Goal: Task Accomplishment & Management: Use online tool/utility

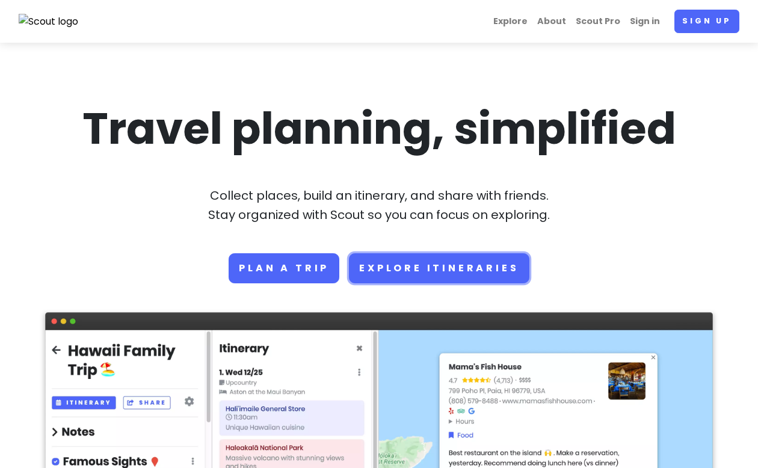
click at [413, 262] on link "Explore Itineraries" at bounding box center [439, 268] width 180 height 30
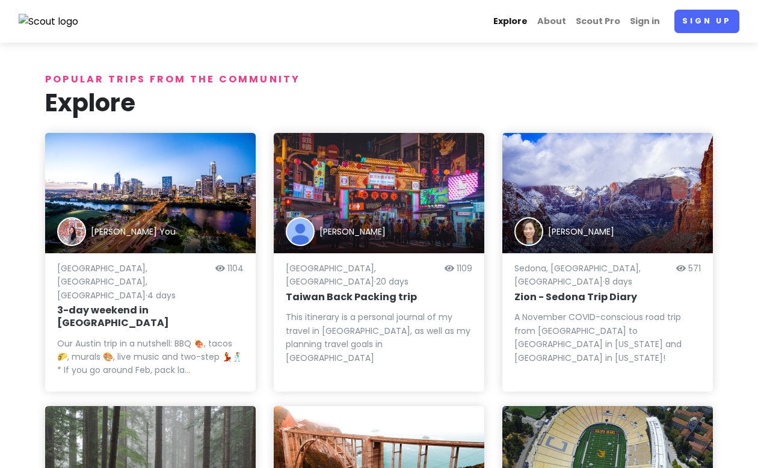
click at [510, 20] on link "Explore" at bounding box center [511, 21] width 44 height 23
click at [567, 20] on link "About" at bounding box center [552, 21] width 39 height 23
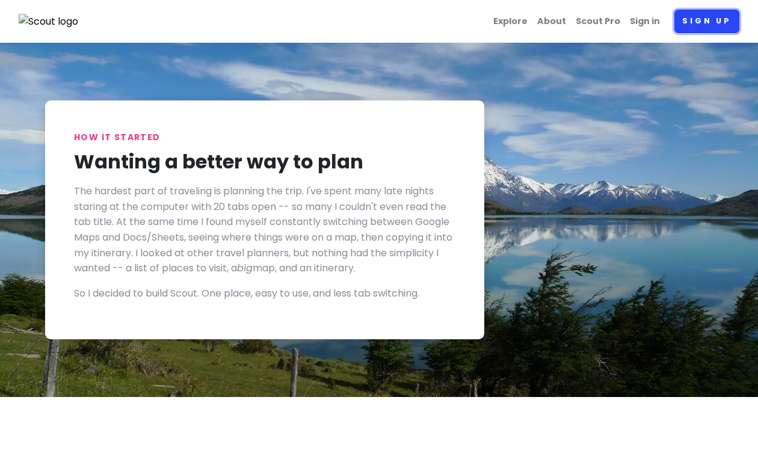
click at [708, 19] on link "Sign up" at bounding box center [707, 21] width 65 height 23
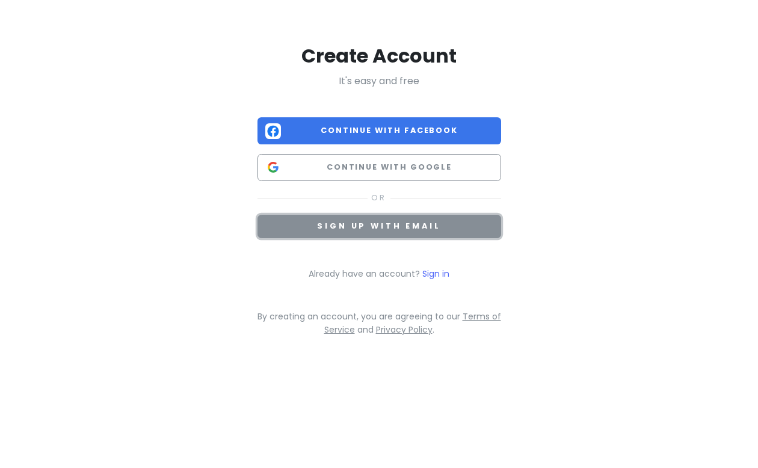
click at [394, 224] on span "Sign up with email" at bounding box center [378, 226] width 123 height 10
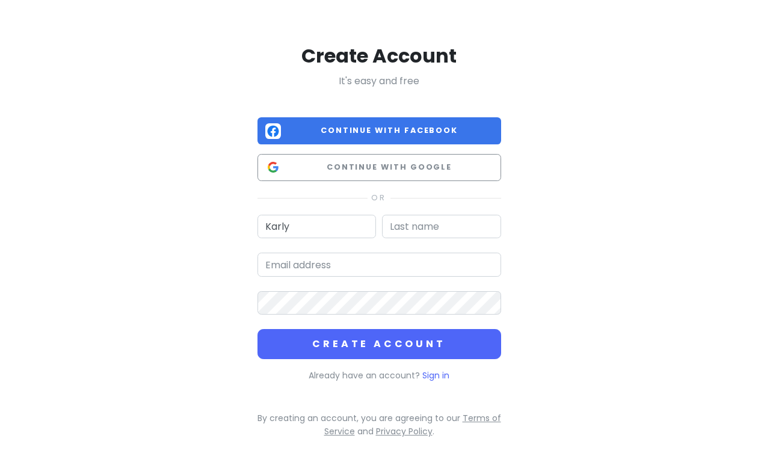
type input "Karly"
type input "Etz"
click at [284, 270] on input "email" at bounding box center [380, 265] width 244 height 24
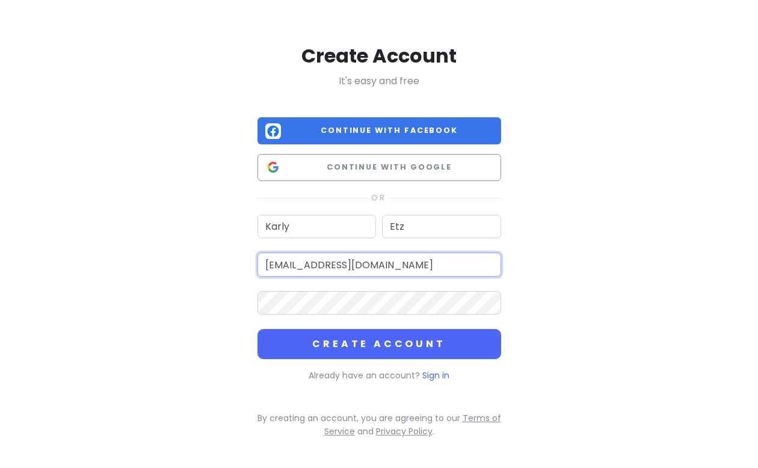
type input "[EMAIL_ADDRESS][DOMAIN_NAME]"
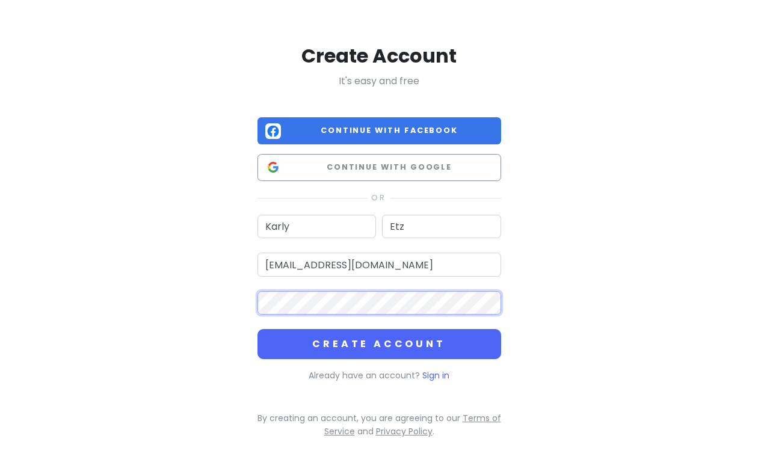
click at [258, 329] on button "Create Account" at bounding box center [380, 344] width 244 height 30
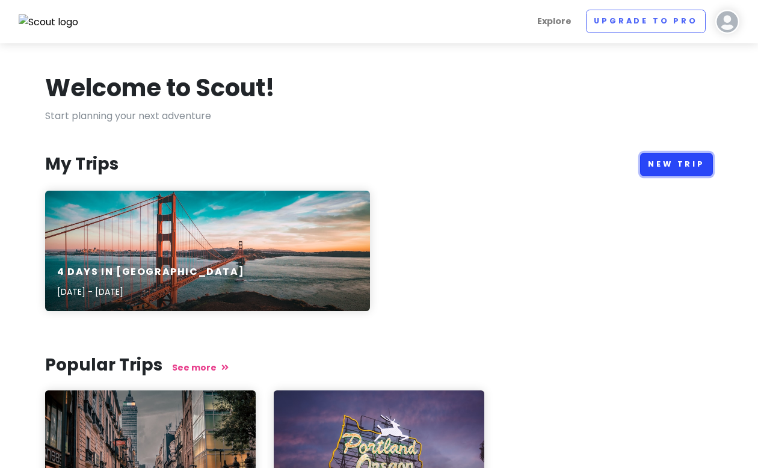
click at [648, 162] on link "New Trip" at bounding box center [676, 164] width 73 height 23
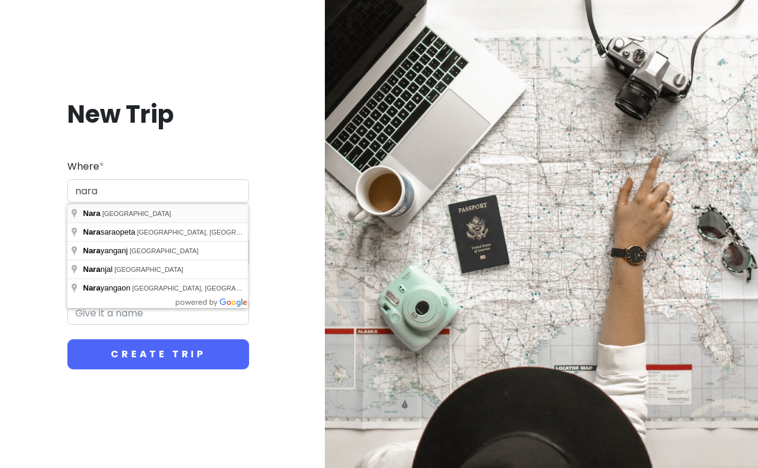
type input "[GEOGRAPHIC_DATA], [GEOGRAPHIC_DATA]"
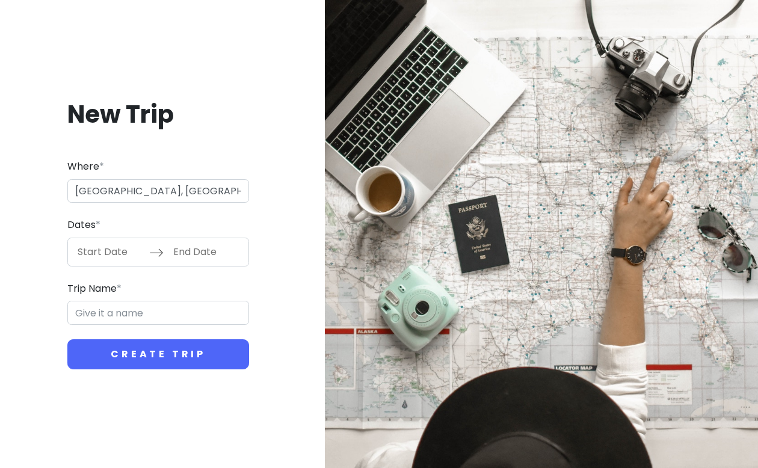
type input "Nara Trip"
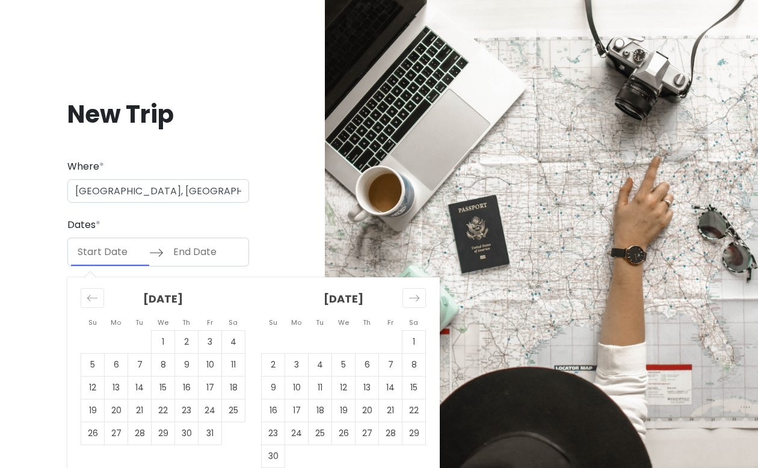
click at [111, 254] on input "Start Date" at bounding box center [110, 252] width 78 height 28
click at [415, 295] on icon "Move forward to switch to the next month." at bounding box center [414, 297] width 11 height 11
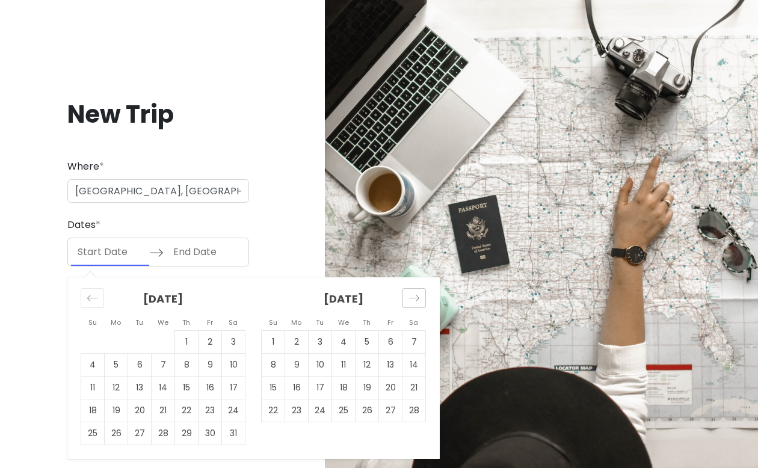
click at [415, 295] on icon "Move forward to switch to the next month." at bounding box center [414, 297] width 11 height 11
click at [321, 409] on td "19" at bounding box center [320, 410] width 23 height 23
type input "[DATE]"
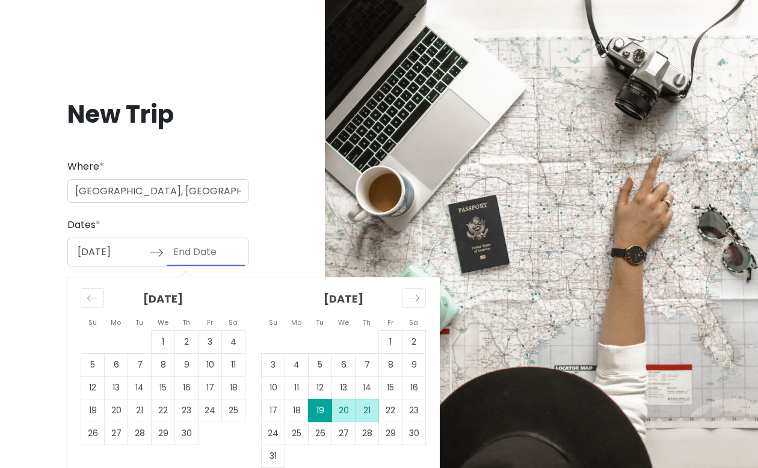
click at [360, 407] on td "21" at bounding box center [367, 410] width 23 height 23
type input "[DATE]"
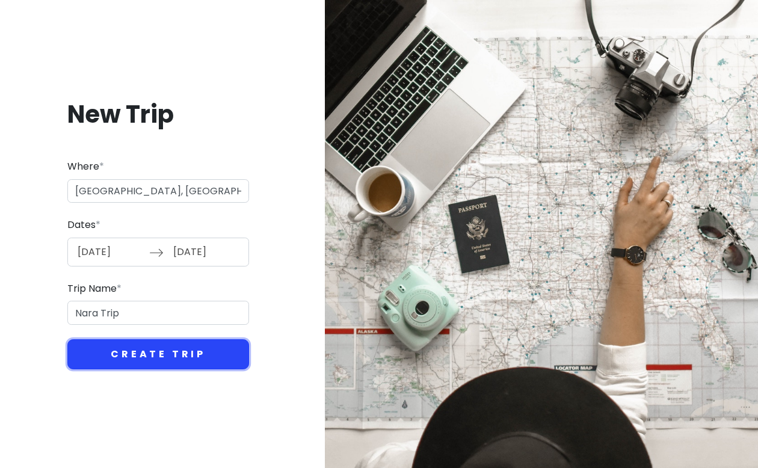
click at [123, 353] on button "Create Trip" at bounding box center [158, 354] width 182 height 30
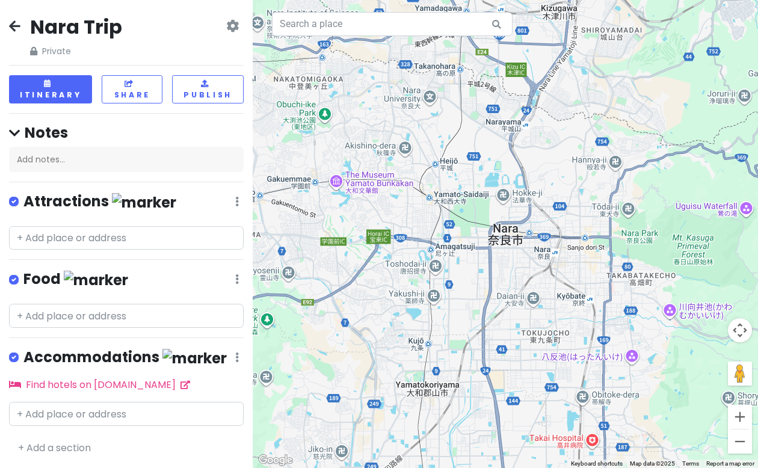
click at [236, 200] on icon at bounding box center [237, 202] width 4 height 10
click at [64, 205] on h4 "Attractions" at bounding box center [99, 202] width 153 height 20
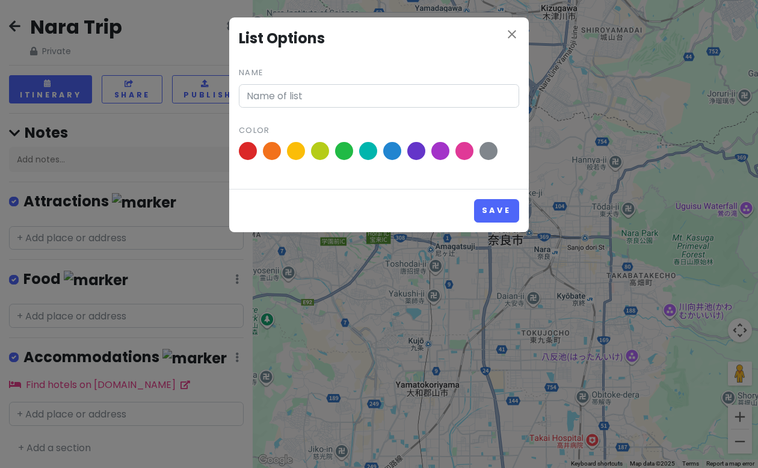
type input "Attractions"
click at [515, 29] on icon "close" at bounding box center [512, 34] width 14 height 14
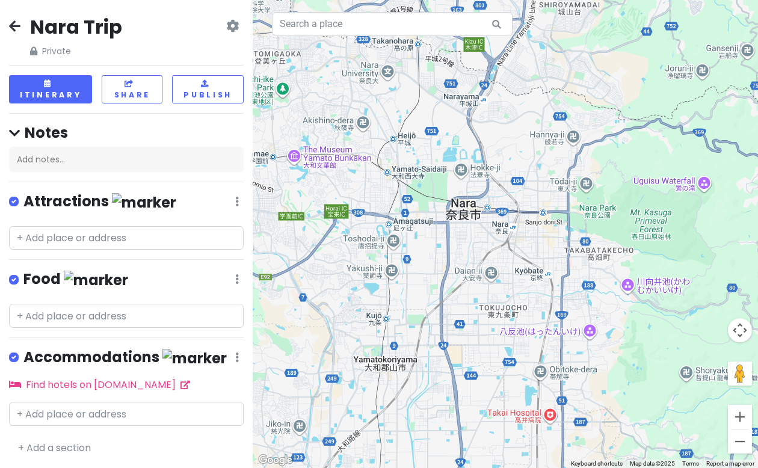
drag, startPoint x: 507, startPoint y: 295, endPoint x: 461, endPoint y: 267, distance: 53.5
click at [461, 267] on div at bounding box center [506, 234] width 506 height 468
click at [736, 421] on button "Zoom in" at bounding box center [740, 417] width 24 height 24
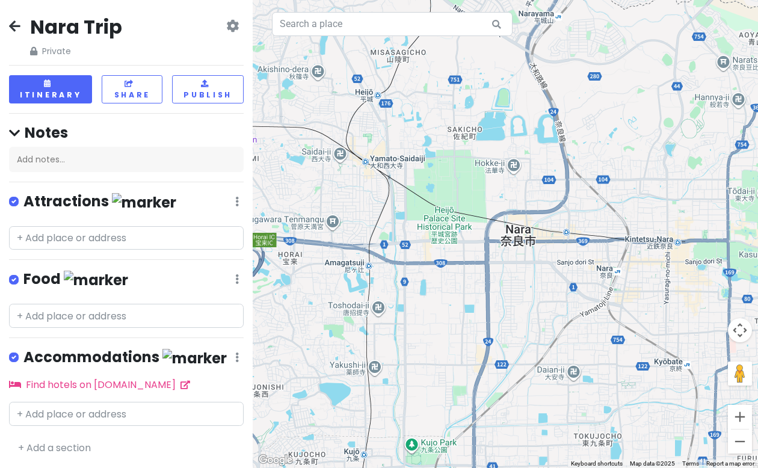
drag, startPoint x: 424, startPoint y: 262, endPoint x: 524, endPoint y: 315, distance: 113.1
click at [524, 315] on div at bounding box center [506, 234] width 506 height 468
click at [443, 221] on div at bounding box center [506, 234] width 506 height 468
click at [738, 418] on button "Zoom in" at bounding box center [740, 417] width 24 height 24
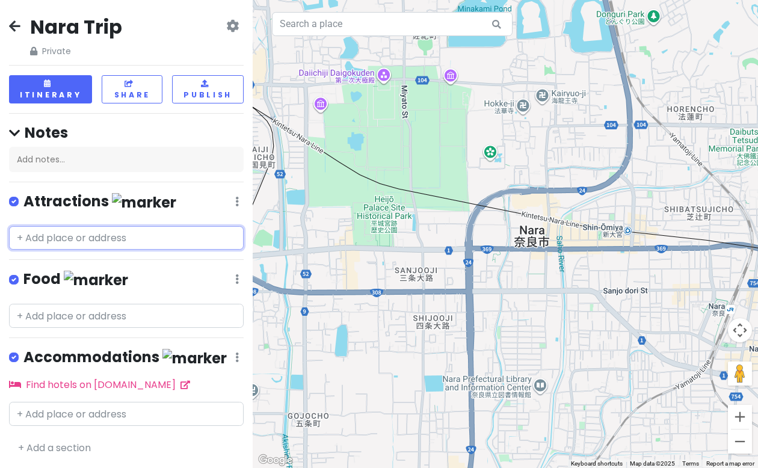
click at [55, 239] on input "text" at bounding box center [126, 238] width 235 height 24
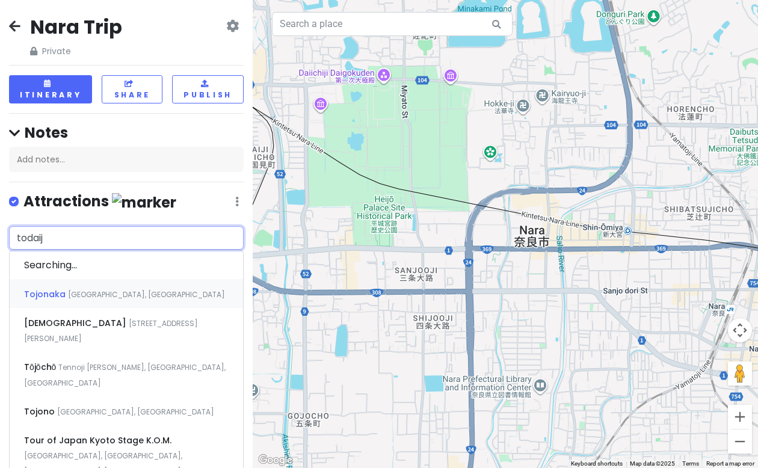
type input "todaiji"
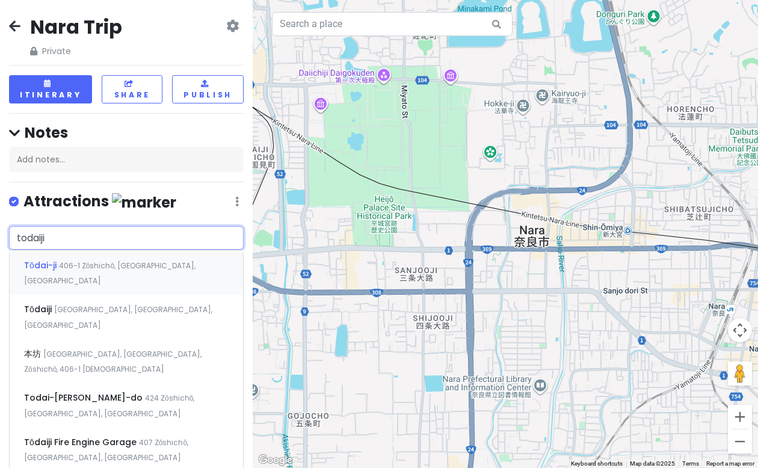
click at [98, 264] on span "406-1 Zōshichō, [GEOGRAPHIC_DATA], [GEOGRAPHIC_DATA]" at bounding box center [110, 274] width 172 height 26
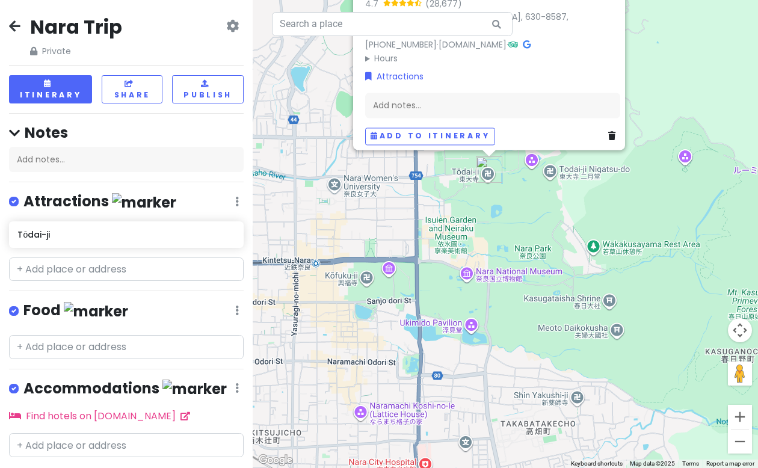
drag, startPoint x: 600, startPoint y: 311, endPoint x: 507, endPoint y: 228, distance: 124.4
click at [507, 228] on div "Tōdai-ji 4.7 (28,677) 406-1 Zōshichō, [GEOGRAPHIC_DATA], 630-8587, [GEOGRAPHIC_…" at bounding box center [506, 234] width 506 height 468
click at [467, 174] on div "Tōdai-ji 4.7 (28,677) 406-1 Zōshichō, [GEOGRAPHIC_DATA], 630-8587, [GEOGRAPHIC_…" at bounding box center [506, 234] width 506 height 468
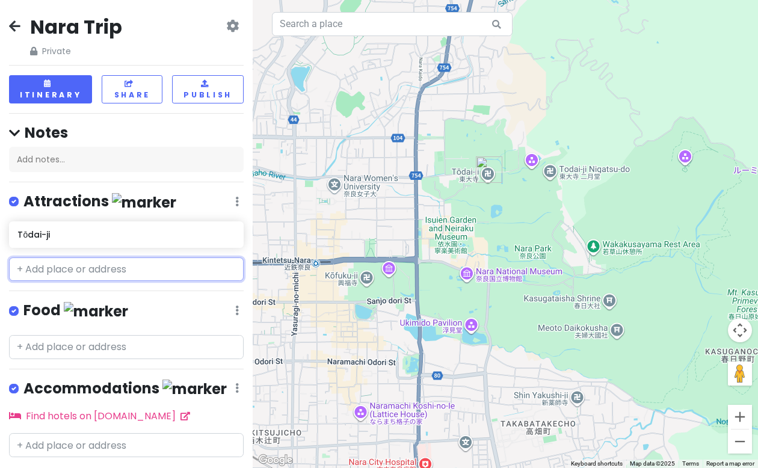
click at [104, 279] on input "text" at bounding box center [126, 270] width 235 height 24
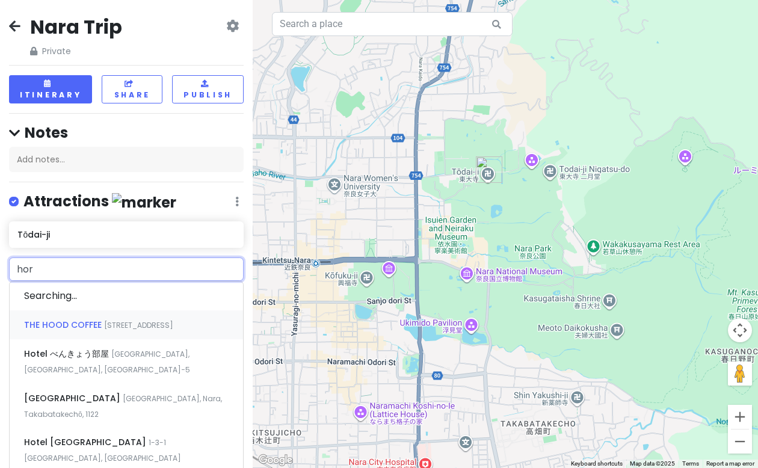
type input "hory"
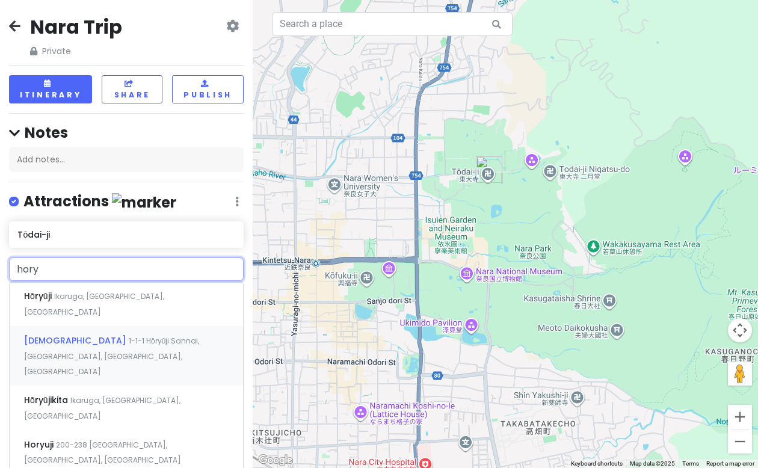
click at [113, 336] on span "1-1-1 Hōryūji Sannai, [GEOGRAPHIC_DATA], [GEOGRAPHIC_DATA], [GEOGRAPHIC_DATA]" at bounding box center [111, 356] width 175 height 41
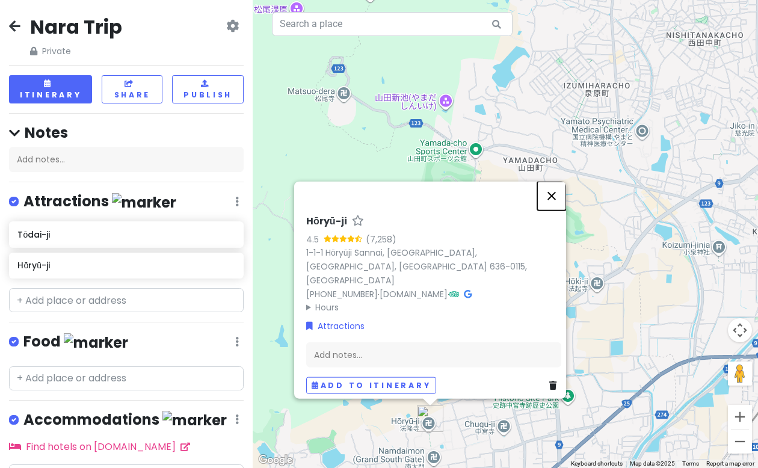
click at [558, 202] on button "Close" at bounding box center [551, 196] width 29 height 29
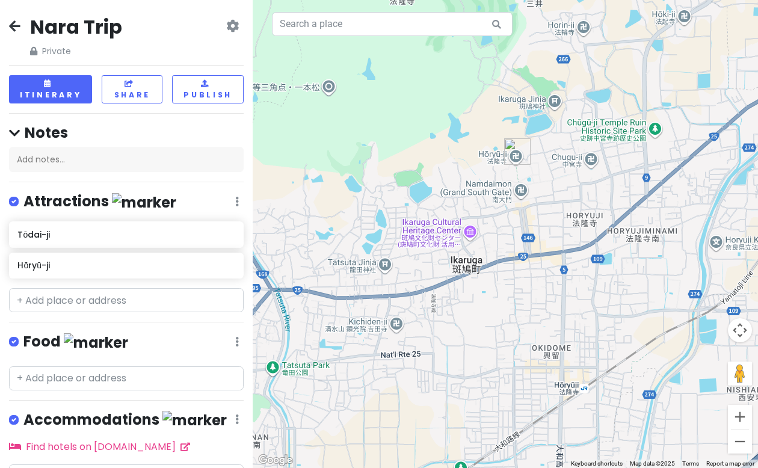
drag, startPoint x: 487, startPoint y: 426, endPoint x: 575, endPoint y: 158, distance: 282.2
click at [575, 158] on div at bounding box center [506, 234] width 506 height 468
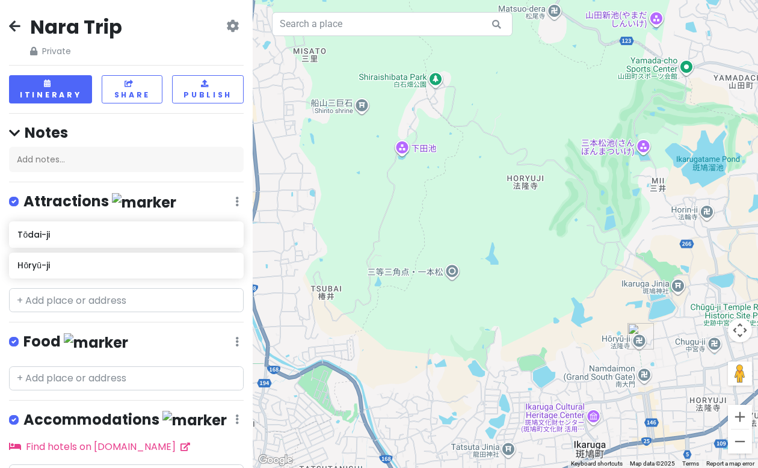
drag, startPoint x: 428, startPoint y: 150, endPoint x: 553, endPoint y: 334, distance: 222.3
click at [553, 334] on div at bounding box center [506, 234] width 506 height 468
click at [229, 235] on icon at bounding box center [231, 234] width 8 height 10
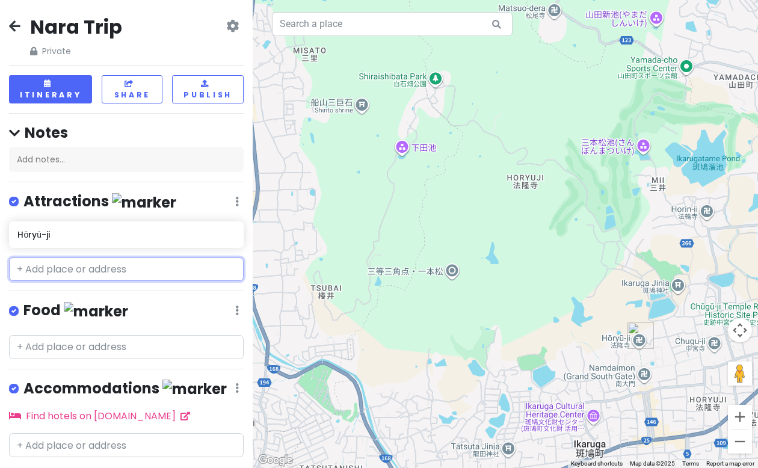
click at [132, 276] on input "text" at bounding box center [126, 270] width 235 height 24
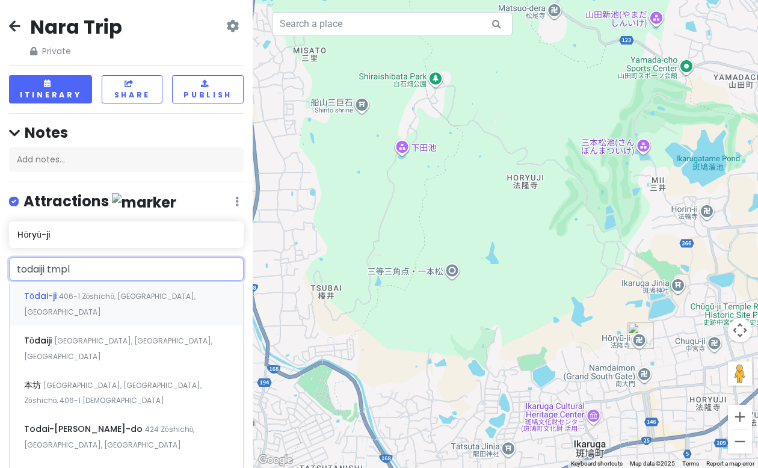
type input "todaiji tmple"
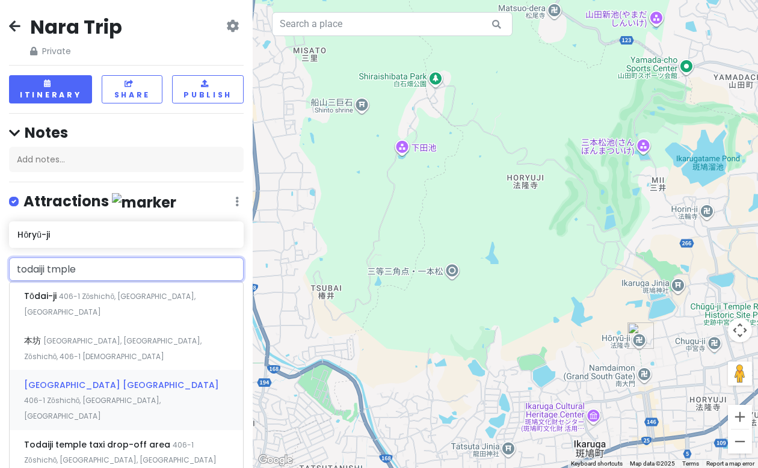
click at [146, 395] on span "406-1 Zōshichō, [GEOGRAPHIC_DATA], [GEOGRAPHIC_DATA]" at bounding box center [92, 408] width 137 height 26
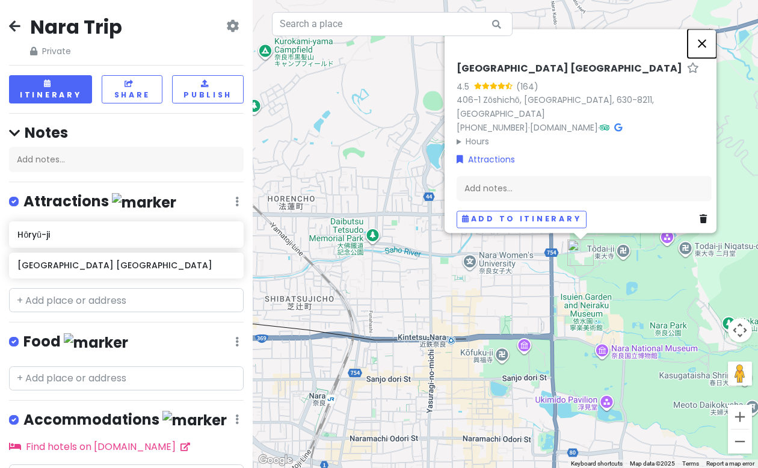
click at [709, 49] on button "Close" at bounding box center [702, 43] width 29 height 29
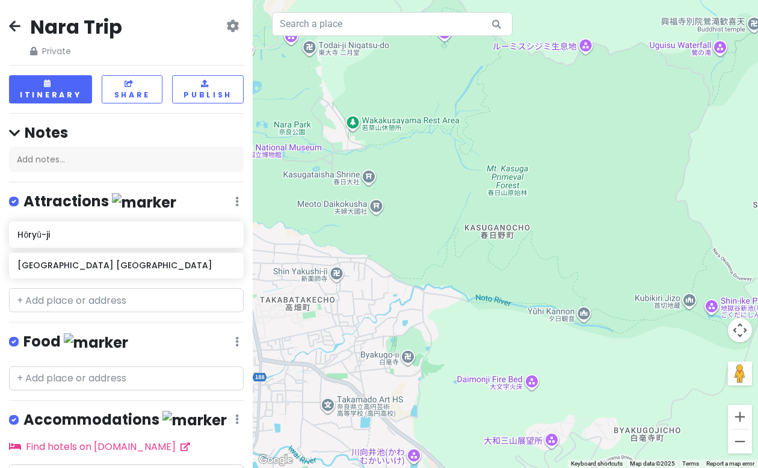
drag, startPoint x: 673, startPoint y: 256, endPoint x: 295, endPoint y: 54, distance: 428.1
click at [295, 54] on div at bounding box center [506, 234] width 506 height 468
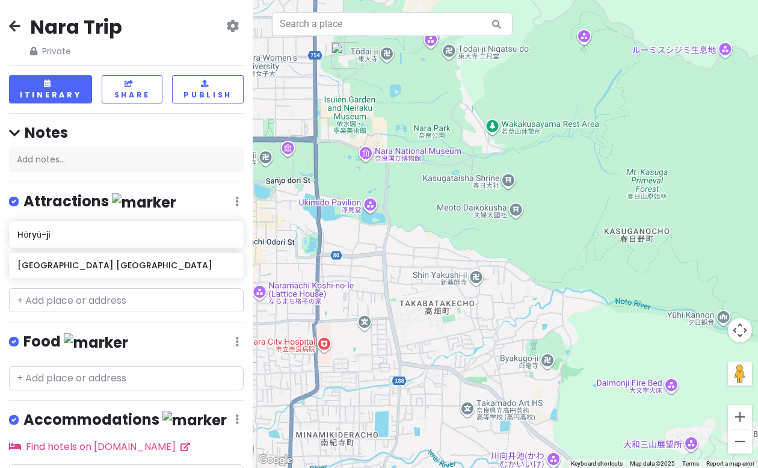
drag, startPoint x: 477, startPoint y: 252, endPoint x: 615, endPoint y: 255, distance: 137.8
click at [615, 255] on div at bounding box center [506, 234] width 506 height 468
click at [741, 442] on button "Zoom out" at bounding box center [740, 442] width 24 height 24
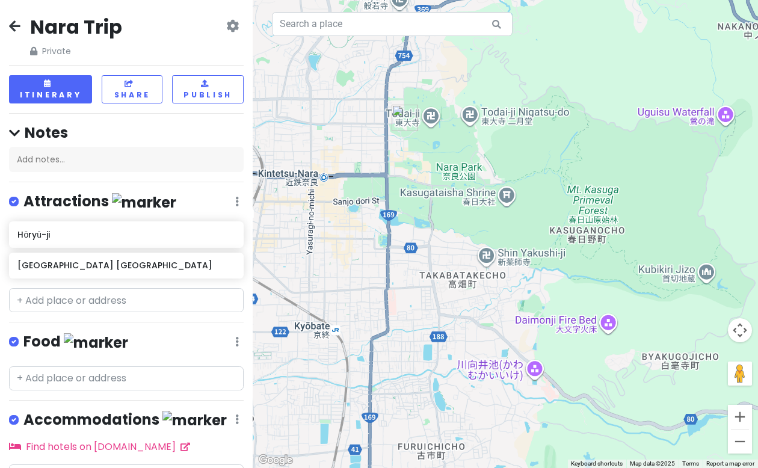
click at [741, 442] on button "Zoom out" at bounding box center [740, 442] width 24 height 24
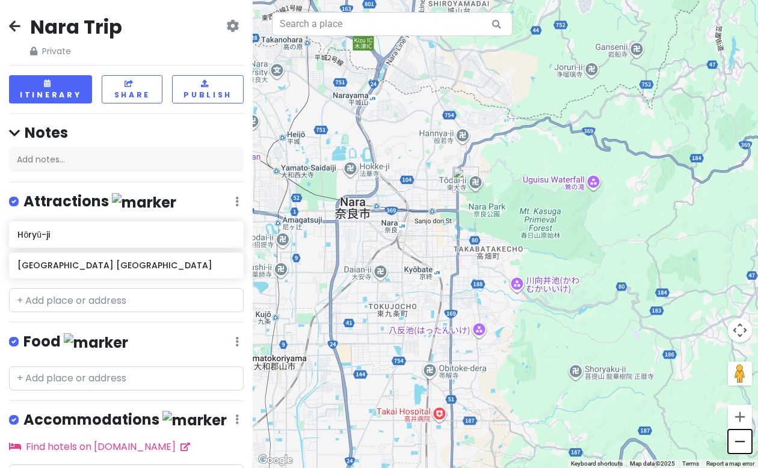
click at [741, 442] on button "Zoom out" at bounding box center [740, 442] width 24 height 24
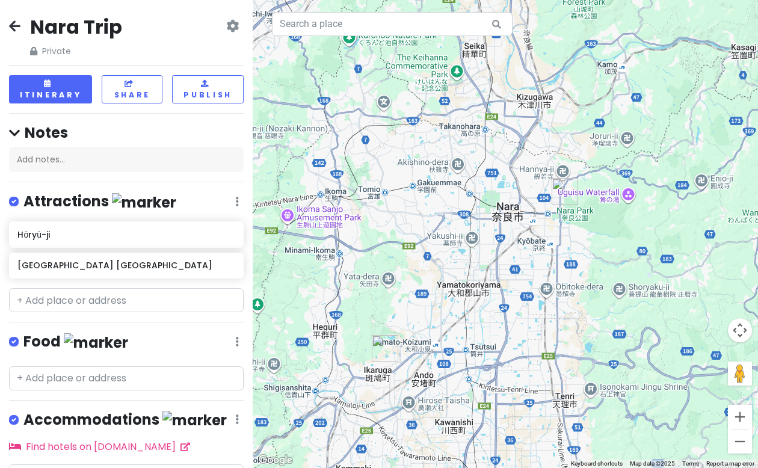
drag, startPoint x: 484, startPoint y: 295, endPoint x: 564, endPoint y: 283, distance: 80.3
click at [564, 283] on div at bounding box center [506, 234] width 506 height 468
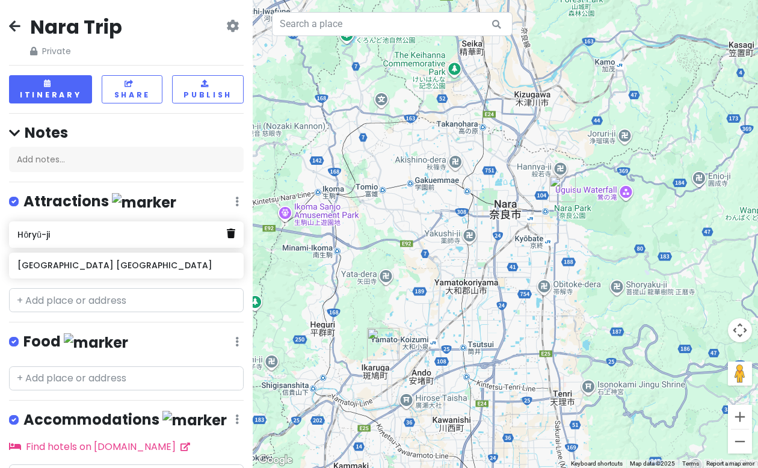
click at [230, 236] on icon at bounding box center [231, 234] width 8 height 10
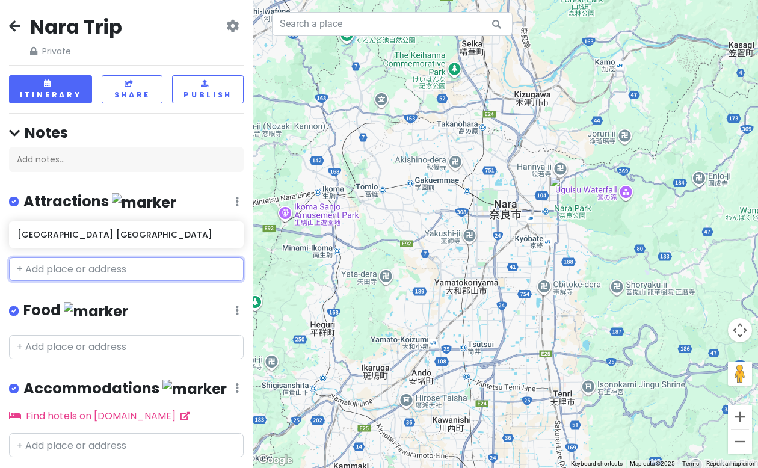
click at [48, 275] on input "text" at bounding box center [126, 270] width 235 height 24
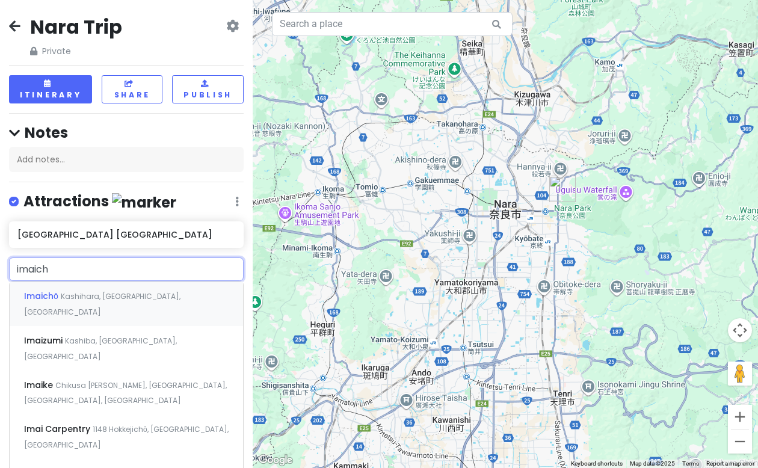
type input "imaicho"
click at [70, 297] on span "Kashihara, [GEOGRAPHIC_DATA], [GEOGRAPHIC_DATA]" at bounding box center [102, 304] width 156 height 26
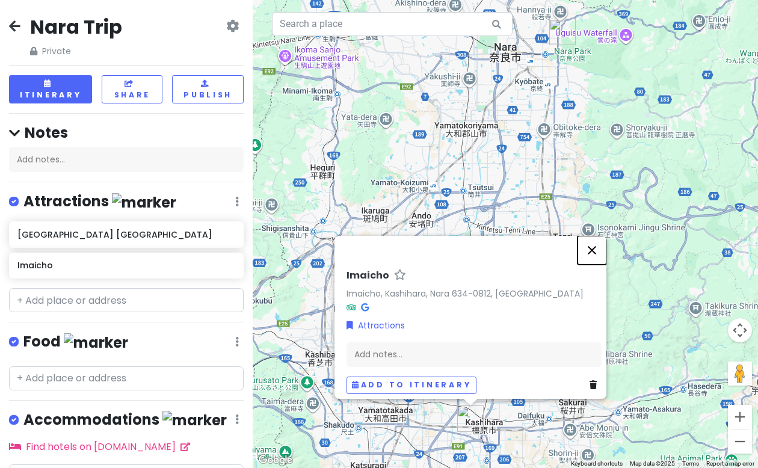
click at [599, 240] on button "Close" at bounding box center [592, 250] width 29 height 29
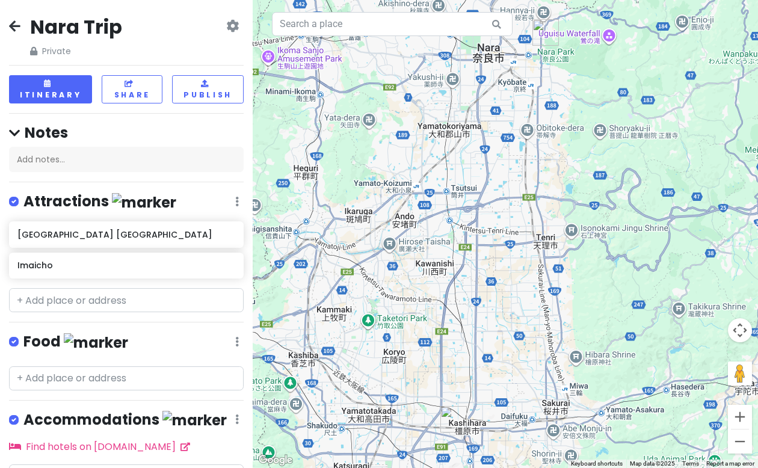
drag, startPoint x: 542, startPoint y: 335, endPoint x: 525, endPoint y: 335, distance: 16.9
click at [525, 335] on div at bounding box center [506, 234] width 506 height 468
